Goal: Transaction & Acquisition: Purchase product/service

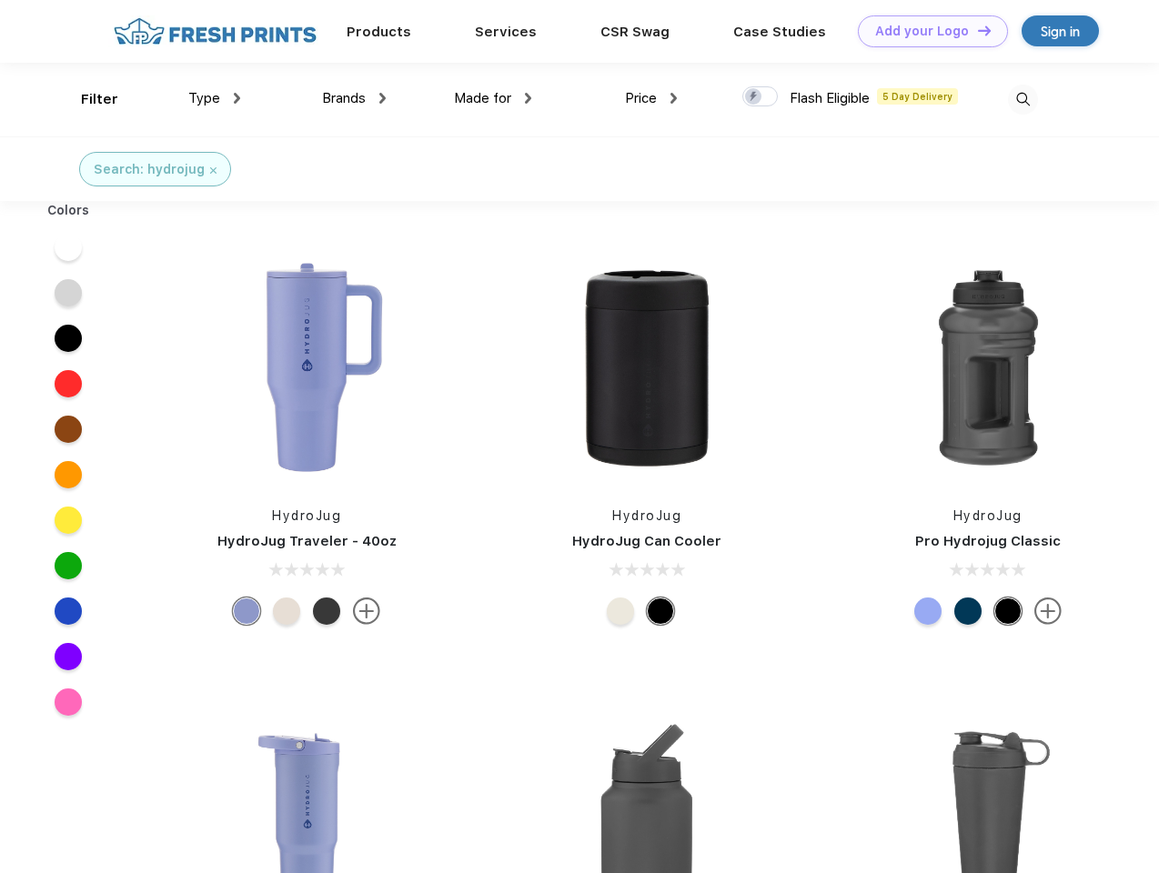
click at [926, 31] on link "Add your Logo Design Tool" at bounding box center [933, 31] width 150 height 32
click at [0, 0] on div "Design Tool" at bounding box center [0, 0] width 0 height 0
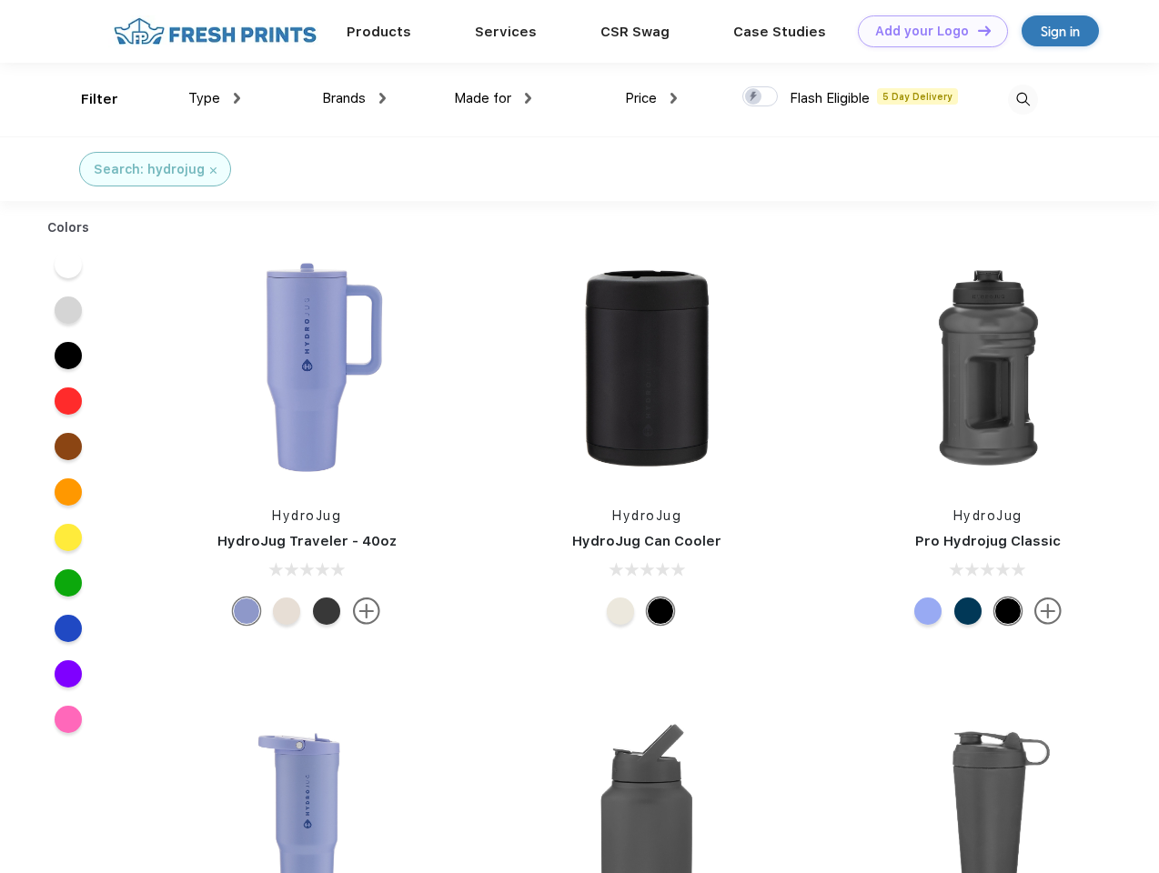
click at [976, 30] on link "Add your Logo Design Tool" at bounding box center [933, 31] width 150 height 32
click at [87, 99] on div "Filter" at bounding box center [99, 99] width 37 height 21
click at [215, 98] on span "Type" at bounding box center [204, 98] width 32 height 16
click at [354, 98] on span "Brands" at bounding box center [344, 98] width 44 height 16
click at [493, 98] on span "Made for" at bounding box center [482, 98] width 57 height 16
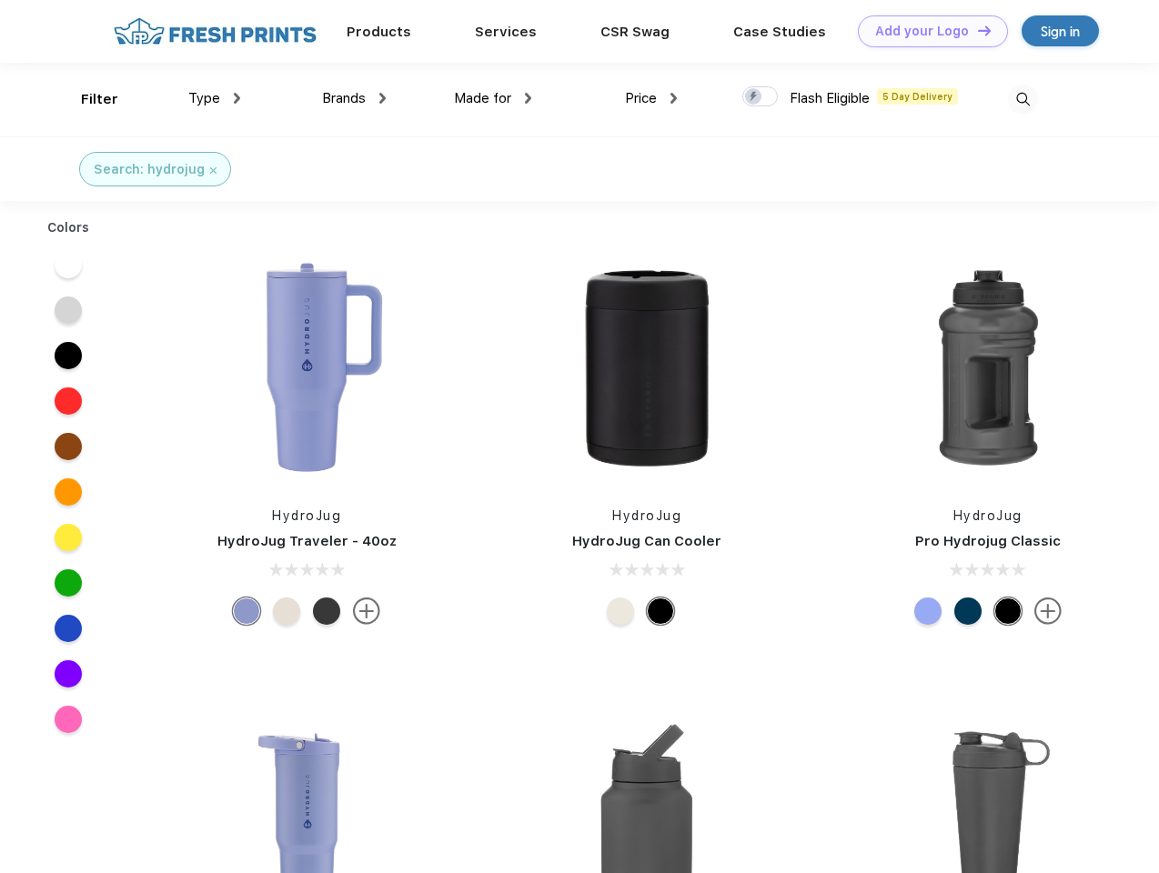
click at [651, 98] on span "Price" at bounding box center [641, 98] width 32 height 16
click at [761, 97] on div at bounding box center [759, 96] width 35 height 20
click at [754, 97] on input "checkbox" at bounding box center [748, 92] width 12 height 12
click at [1023, 99] on img at bounding box center [1023, 100] width 30 height 30
